Goal: Use online tool/utility: Use online tool/utility

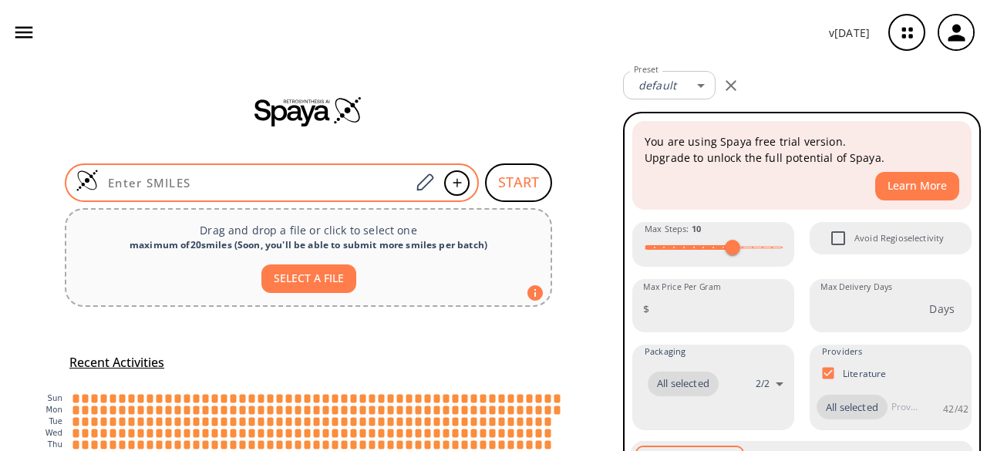
click at [202, 184] on input at bounding box center [255, 182] width 312 height 15
paste input "N[C@@H](C)C(=O)N1[C@@H](CCC1)C(=O)N[C@@H](CSCCS)C(=O)O"
type input "N[C@@H](C)C(=O)N1[C@@H](CCC1)C(=O)N[C@@H](CSCCS)C(=O)O"
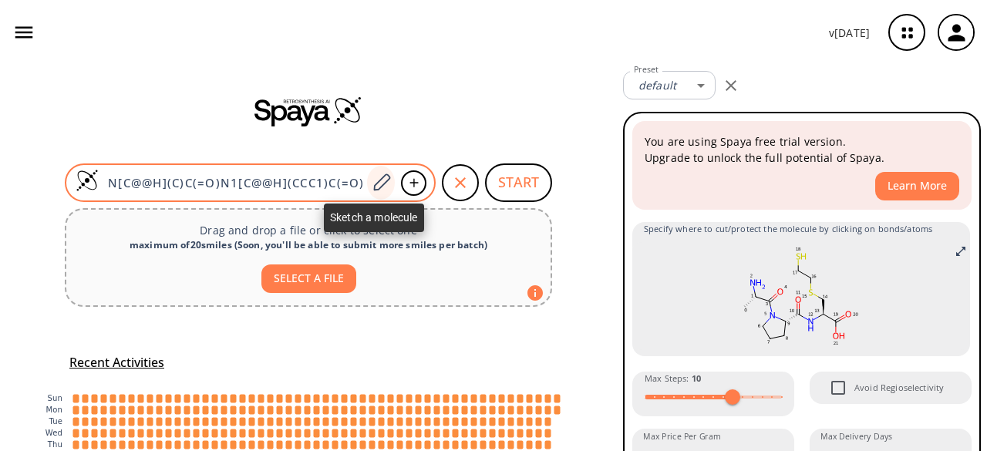
click at [373, 183] on icon at bounding box center [381, 182] width 17 height 17
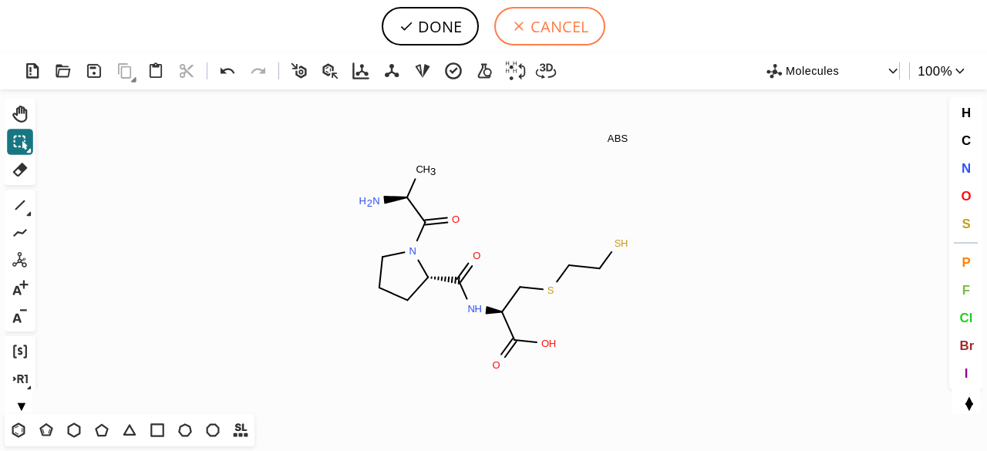
click at [537, 25] on button "CANCEL" at bounding box center [549, 26] width 111 height 39
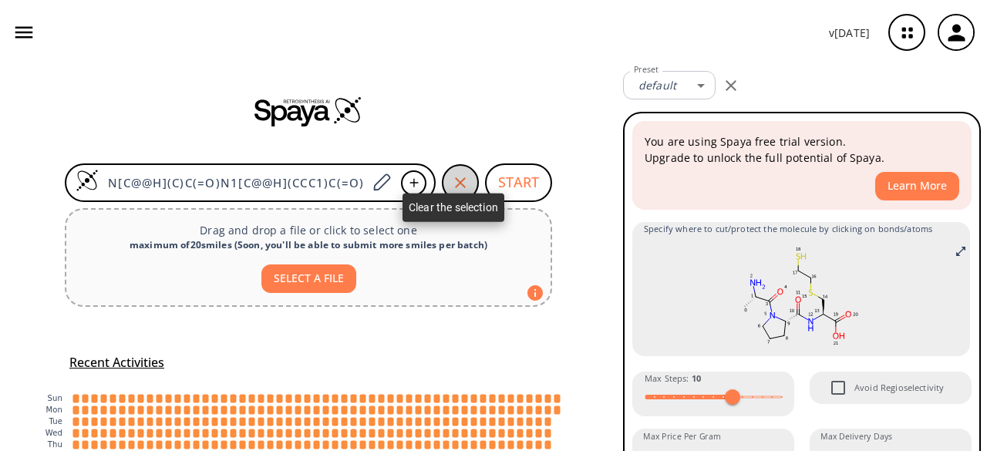
click at [444, 178] on div "button" at bounding box center [460, 182] width 37 height 37
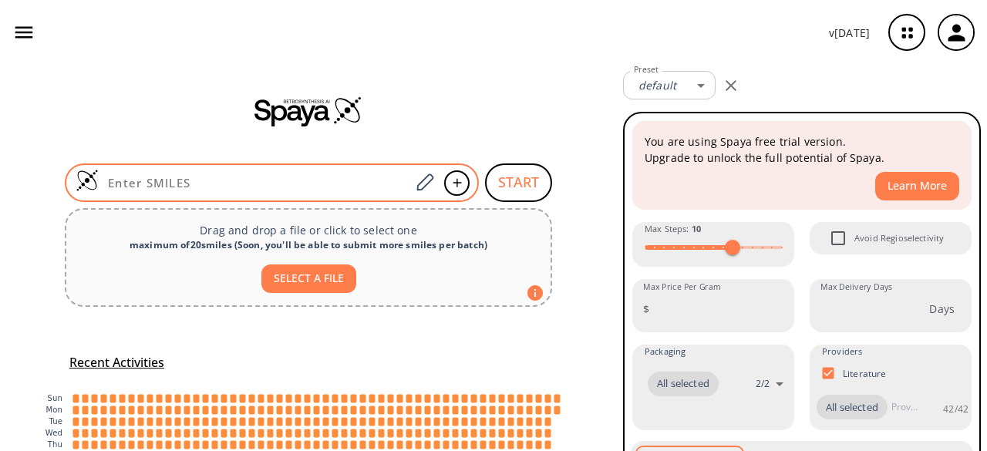
click at [211, 184] on input at bounding box center [255, 182] width 312 height 15
paste input "O=C(O)[C@H](Cc1ccc(O)cc1)N[C@@H](C(=O)O)[C@H](C)CS"
type input "O=C(O)[C@H](Cc1ccc(O)cc1)N[C@@H](C(=O)O)[C@H](C)CS"
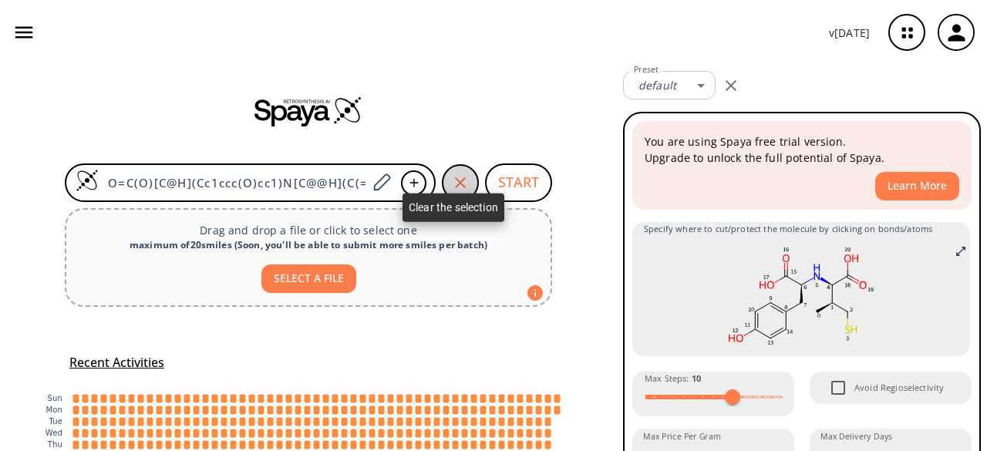
click at [455, 180] on icon "button" at bounding box center [460, 182] width 11 height 11
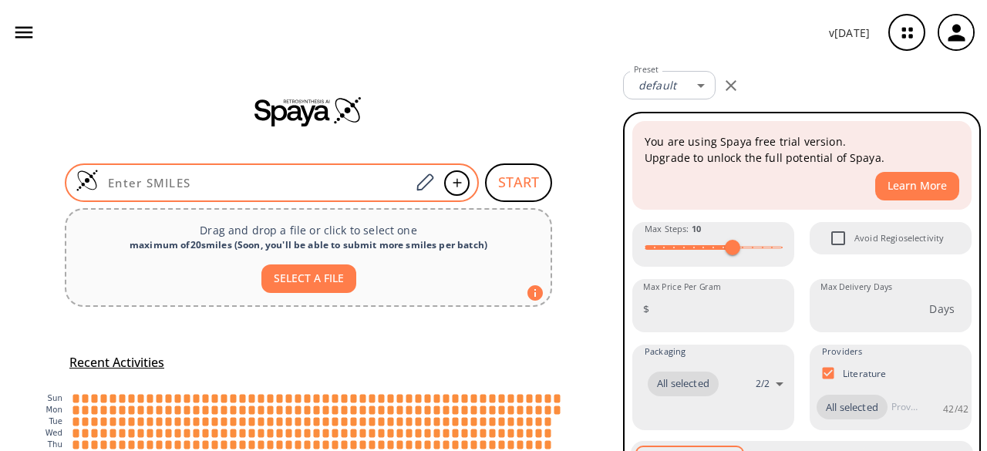
click at [276, 177] on input at bounding box center [255, 182] width 312 height 15
paste input "CC(CS)C(=O)[C@H](NC(=O)[C@H](Cc1ccccc1)C(=O)O)O"
type input "CC(CS)C(=O)[C@H](NC(=O)[C@H](Cc1ccccc1)C(=O)O)O"
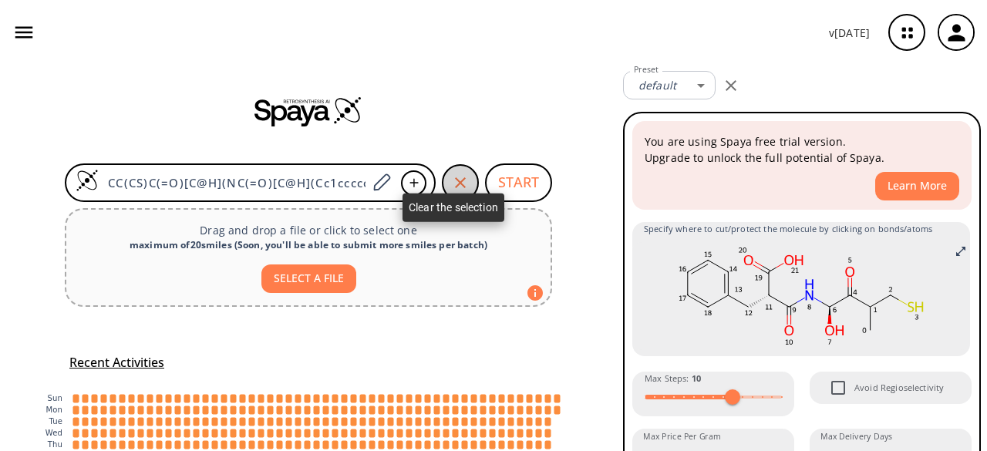
click at [455, 185] on icon "button" at bounding box center [460, 182] width 11 height 11
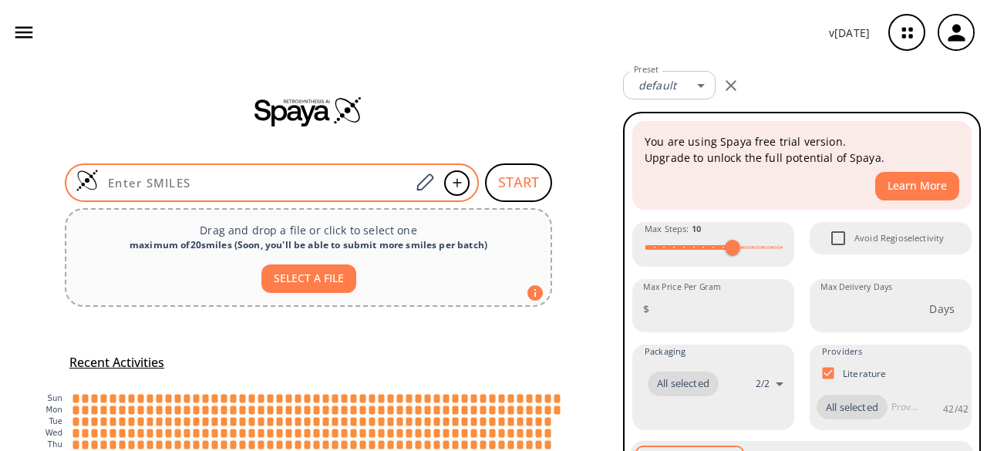
click at [127, 174] on div at bounding box center [272, 183] width 414 height 39
paste input "N[C@@H](C)C(=O)N1[C@@H](CCC1)C(=O)N[C@@H](CSCCS)C(=O)O"
type input "N[C@@H](C)C(=O)N1[C@@H](CCC1)C(=O)N[C@@H](CSCCS)C(=O)O"
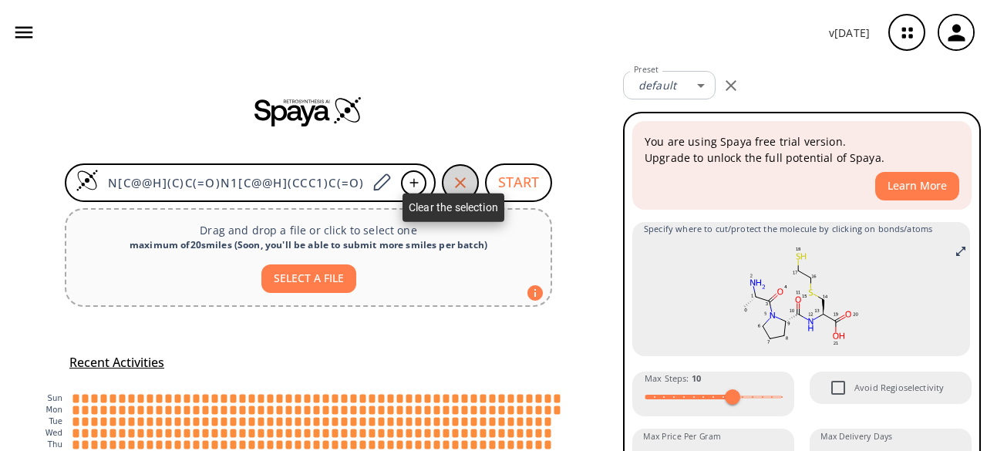
click at [455, 180] on icon "button" at bounding box center [460, 182] width 11 height 11
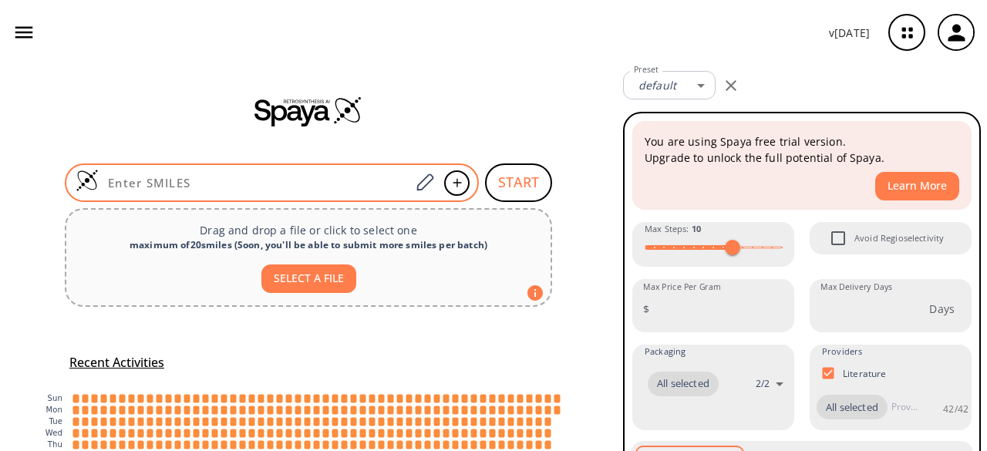
click at [287, 175] on input at bounding box center [255, 182] width 312 height 15
paste input "O=C(O)[C@H](N[C@@H](CS)C(=O)O)Cc1ccc(O)cc1"
type input "O=C(O)[C@H](N[C@@H](CS)C(=O)O)Cc1ccc(O)cc1"
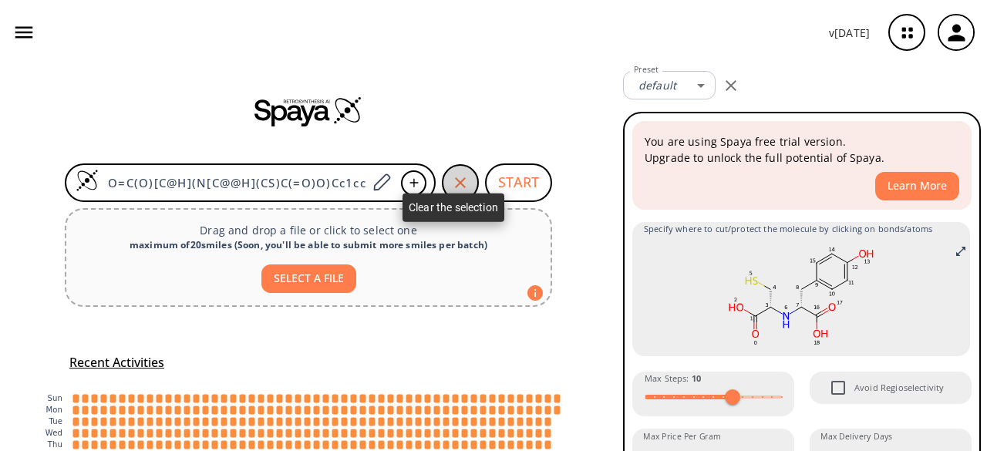
click at [454, 172] on div "button" at bounding box center [460, 182] width 37 height 37
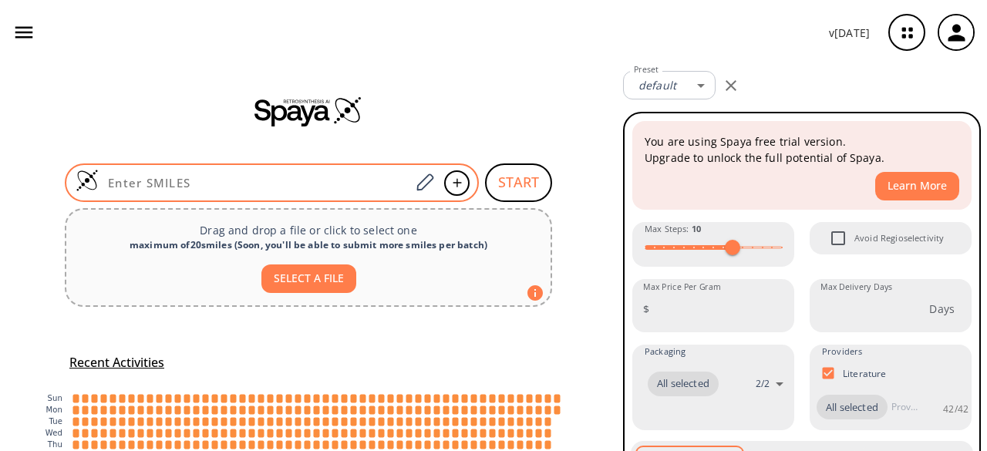
click at [317, 175] on input at bounding box center [255, 182] width 312 height 15
paste input "C[C@@H]1NC(=O)[C@@H]2CCCN2C(=O)[C@H](CS)NC(="
type input "C[C@@H]1NC(=O)[C@@H]2CCCN2C(=O)[C@H](CS)NC(="
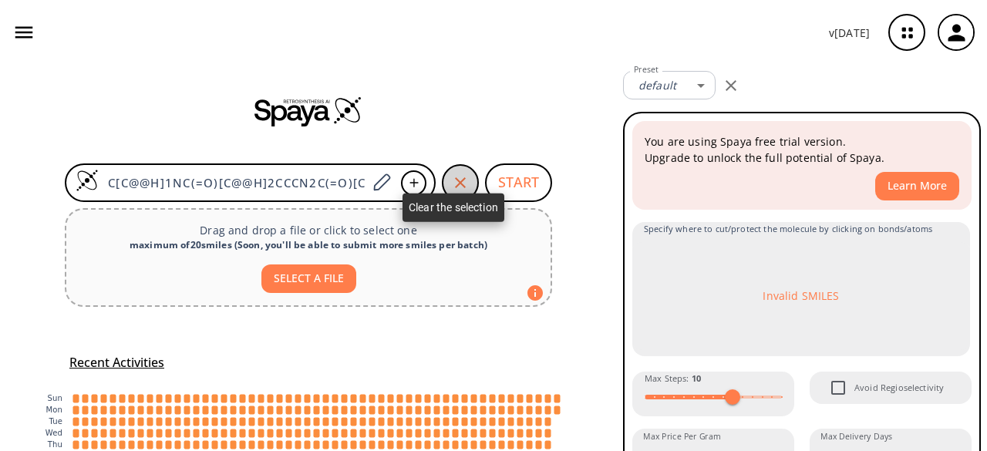
click at [455, 182] on icon "button" at bounding box center [460, 182] width 11 height 11
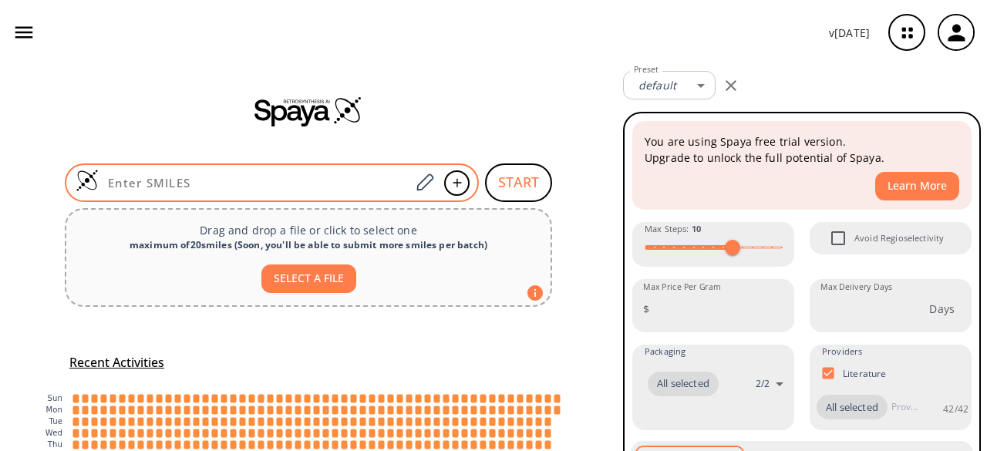
click at [309, 181] on input at bounding box center [255, 182] width 312 height 15
paste input "C[C@@H]1NC(=O)[C@@H]2CCCN2C(=O)[C@H](CS)NC(=O)CCS1"
type input "C[C@@H]1NC(=O)[C@@H]2CCCN2C(=O)[C@H](CS)NC(=O)CCS1"
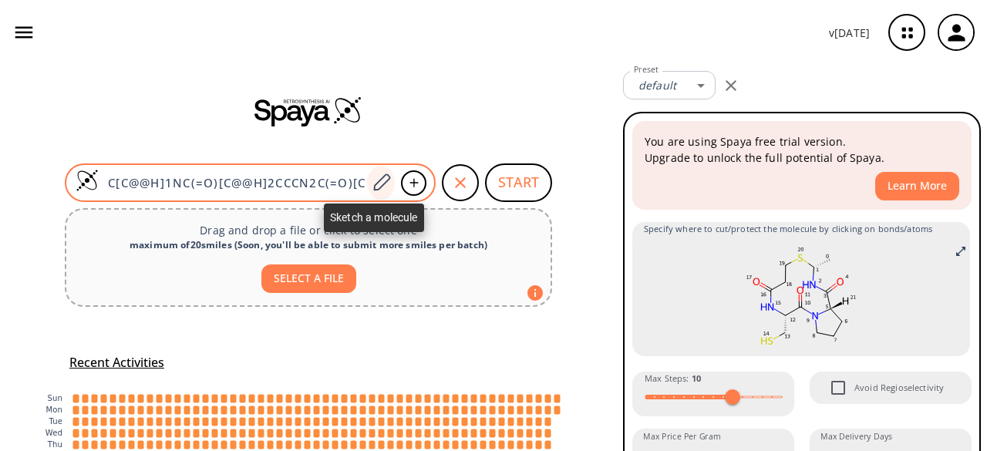
click at [383, 173] on icon at bounding box center [381, 183] width 21 height 20
